Goal: Task Accomplishment & Management: Use online tool/utility

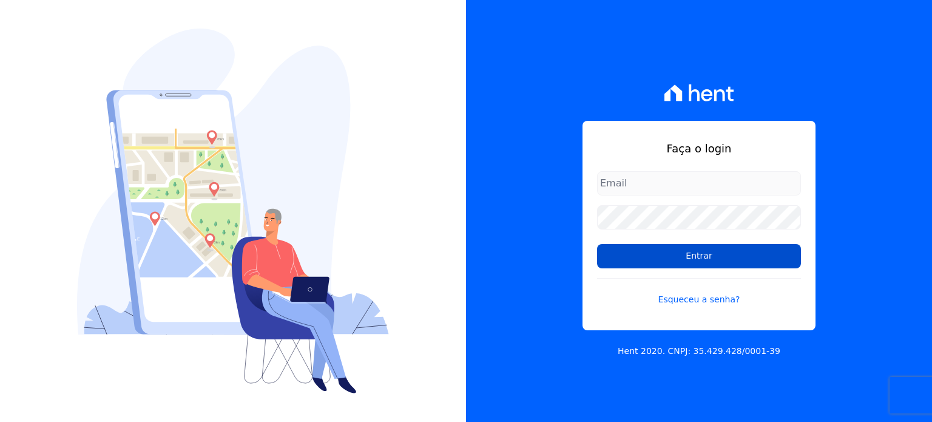
type input "[PERSON_NAME][EMAIL_ADDRESS][PERSON_NAME][DOMAIN_NAME]"
click at [662, 255] on input "Entrar" at bounding box center [699, 256] width 204 height 24
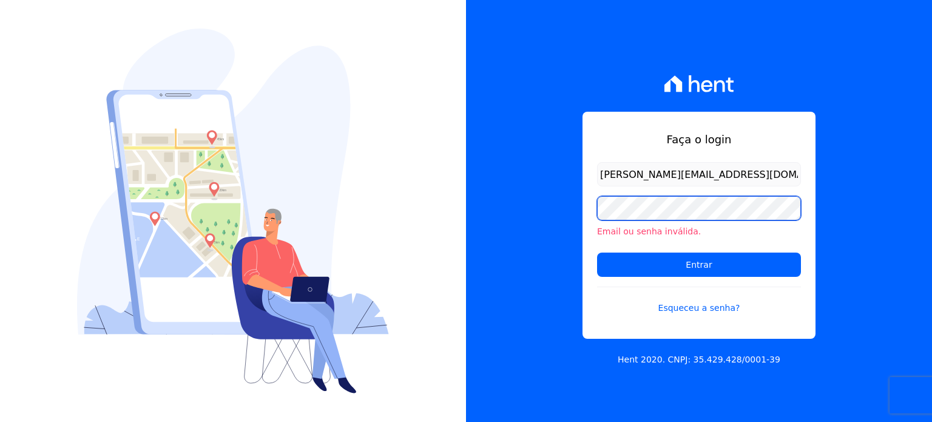
click at [568, 210] on div "Faça o login [PERSON_NAME][EMAIL_ADDRESS][DOMAIN_NAME] Email ou senha inválida.…" at bounding box center [699, 211] width 466 height 422
click at [597, 252] on input "Entrar" at bounding box center [699, 264] width 204 height 24
click at [532, 208] on div "Faça o login [PERSON_NAME][EMAIL_ADDRESS][DOMAIN_NAME] Email ou senha inválida.…" at bounding box center [699, 211] width 466 height 422
click at [597, 252] on input "Entrar" at bounding box center [699, 264] width 204 height 24
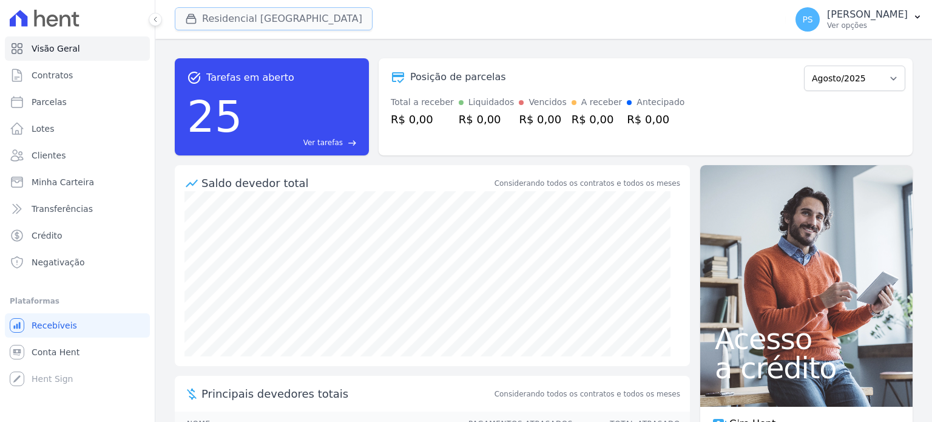
click at [220, 19] on button "Residencial [GEOGRAPHIC_DATA]" at bounding box center [274, 18] width 198 height 23
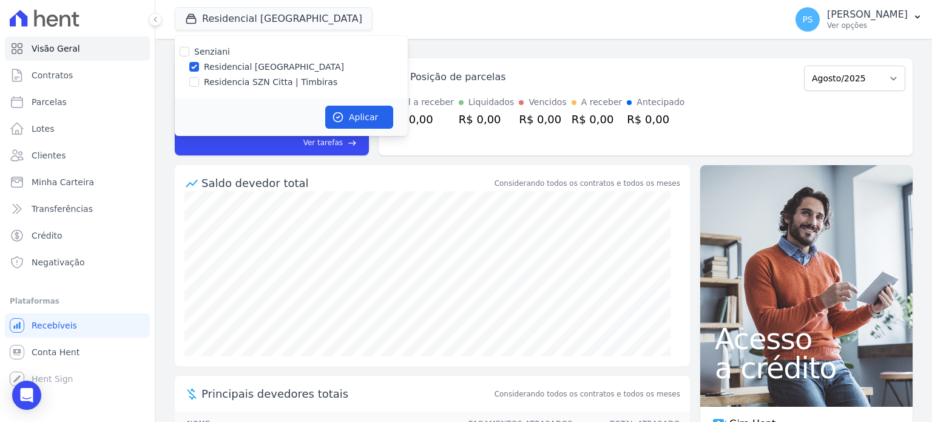
click at [200, 82] on div "Residencia SZN Citta | Timbiras" at bounding box center [291, 82] width 233 height 13
click at [190, 78] on input "Residencia SZN Citta | Timbiras" at bounding box center [194, 82] width 10 height 10
checkbox input "true"
click at [217, 70] on label "Residencial [GEOGRAPHIC_DATA]" at bounding box center [274, 67] width 140 height 13
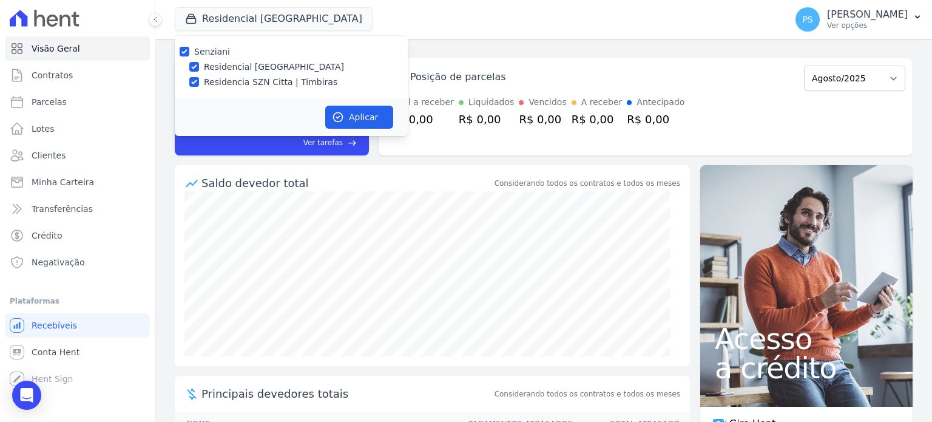
click at [199, 70] on input "Residencial [GEOGRAPHIC_DATA]" at bounding box center [194, 67] width 10 height 10
checkbox input "false"
click at [363, 113] on button "Aplicar" at bounding box center [359, 117] width 68 height 23
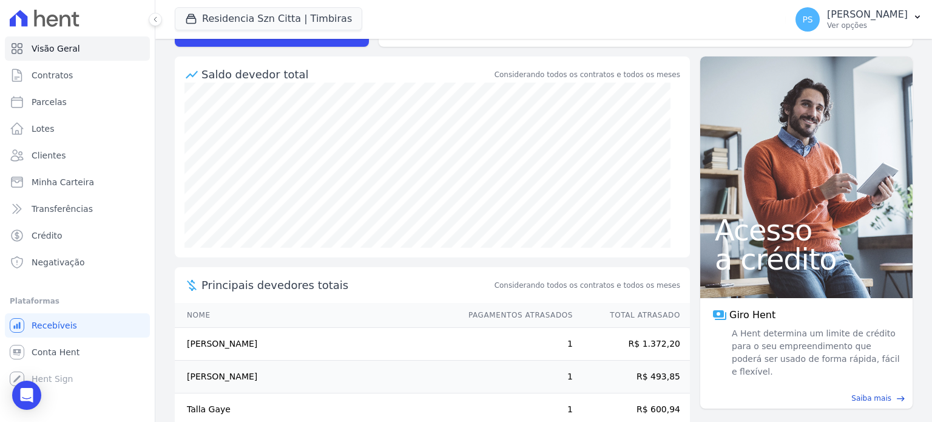
scroll to position [131, 0]
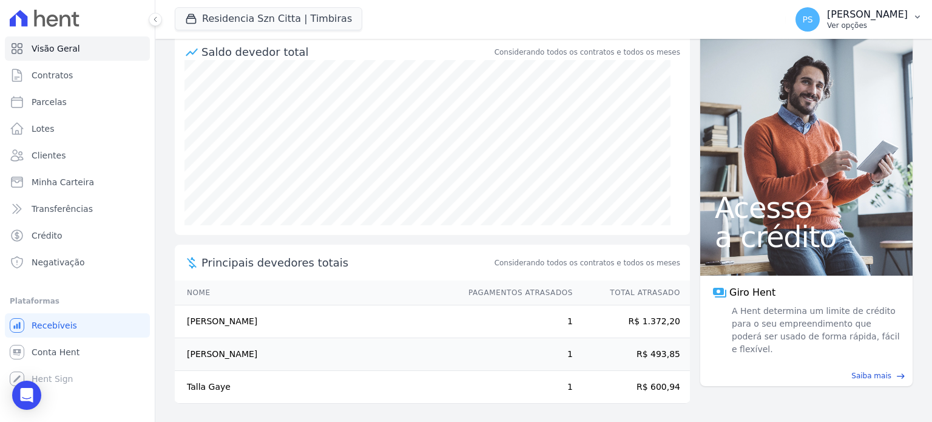
click at [887, 19] on p "[PERSON_NAME]" at bounding box center [867, 14] width 81 height 12
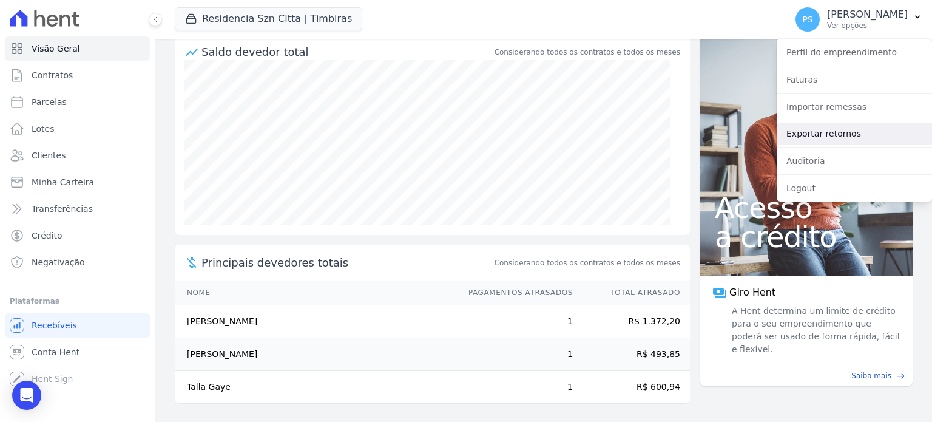
click at [843, 138] on link "Exportar retornos" at bounding box center [854, 134] width 155 height 22
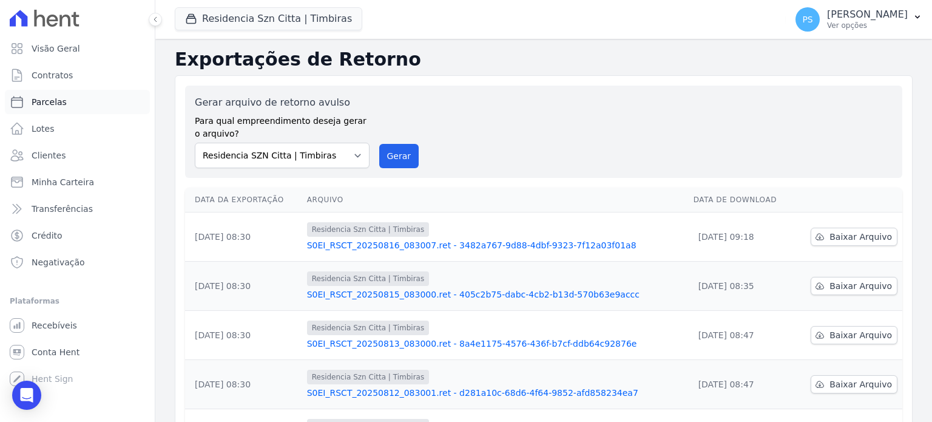
click at [55, 101] on span "Parcelas" at bounding box center [49, 102] width 35 height 12
click at [44, 101] on span "Parcelas" at bounding box center [49, 102] width 35 height 12
select select
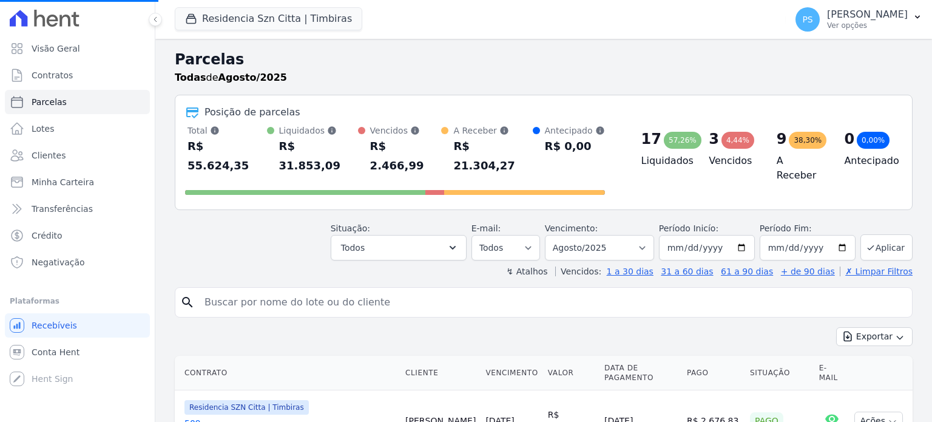
select select
click at [319, 290] on input "search" at bounding box center [552, 302] width 710 height 24
type input "[PERSON_NAME]"
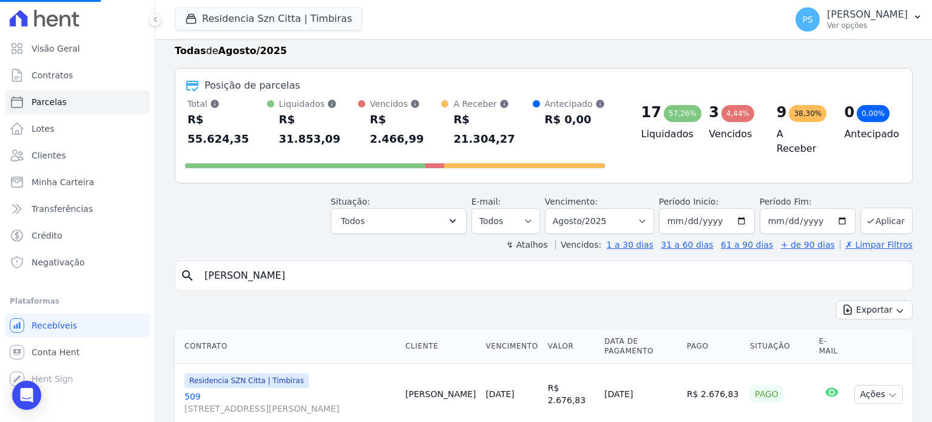
scroll to position [121, 0]
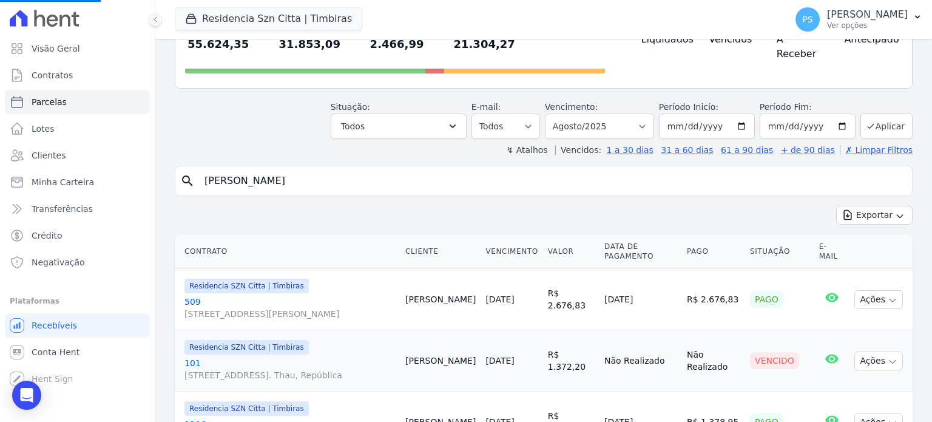
select select
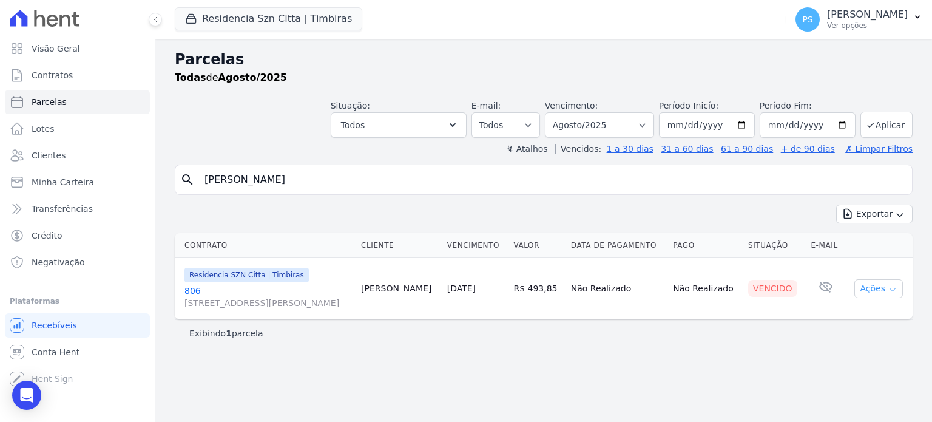
click at [886, 282] on button "Ações" at bounding box center [878, 288] width 49 height 19
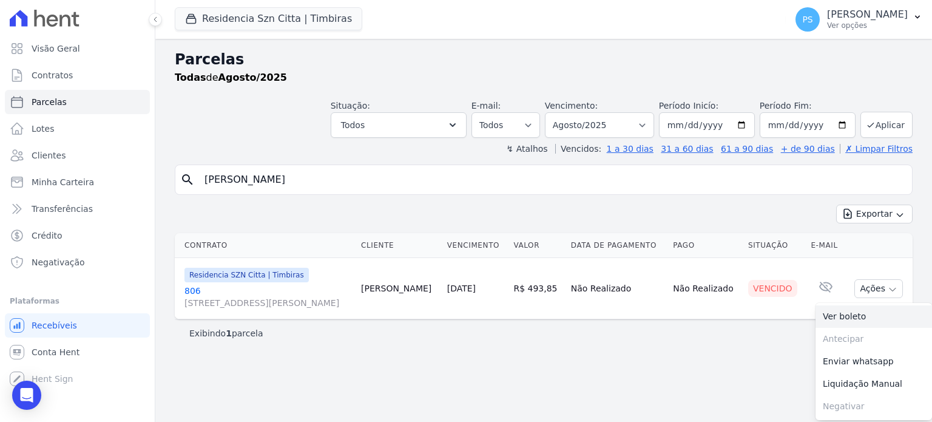
click at [846, 314] on link "Ver boleto" at bounding box center [873, 316] width 116 height 22
drag, startPoint x: 345, startPoint y: 179, endPoint x: 64, endPoint y: 208, distance: 281.8
click at [64, 208] on div "Visão Geral Contratos [GEOGRAPHIC_DATA] Lotes Clientes Minha Carteira Transferê…" at bounding box center [466, 211] width 932 height 422
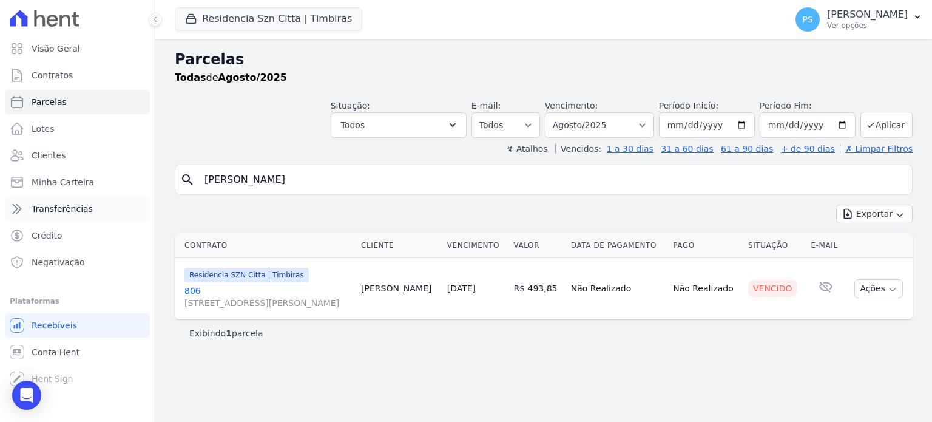
type input "[PERSON_NAME]"
select select
click at [280, 183] on input "[PERSON_NAME]" at bounding box center [552, 179] width 710 height 24
type input "[PERSON_NAME]"
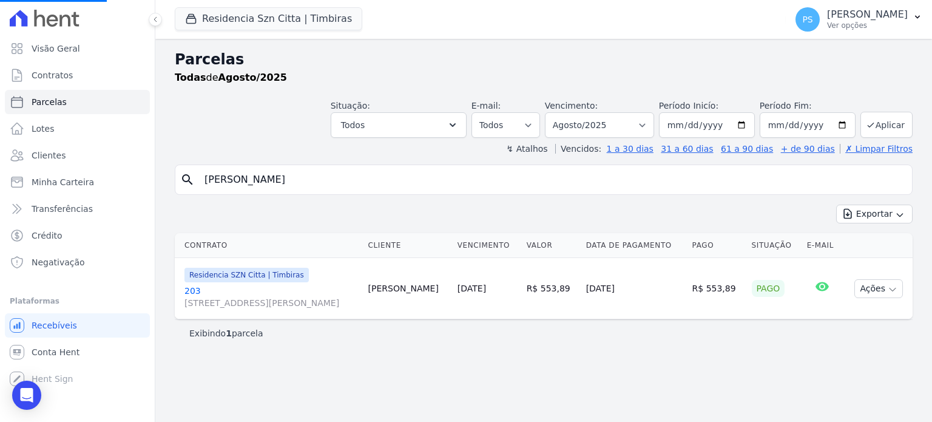
select select
